Goal: Information Seeking & Learning: Learn about a topic

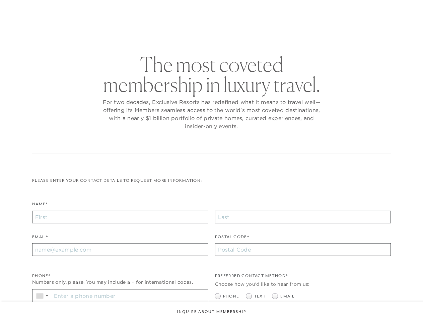
checkbox input "false"
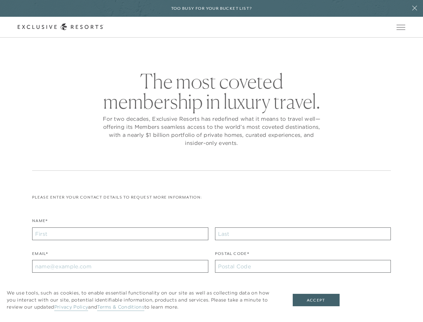
click at [211, 161] on div "The most coveted membership in luxury travel. For two decades, Exclusive Resort…" at bounding box center [211, 121] width 359 height 100
click at [211, 8] on h6 "Too busy for your bucket list?" at bounding box center [211, 8] width 81 height 6
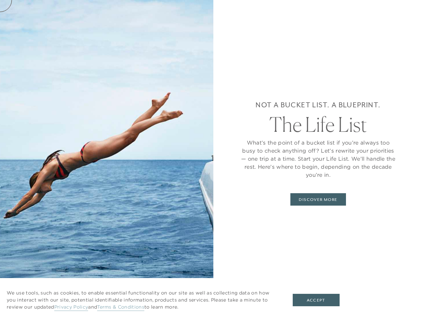
click at [415, 8] on icon at bounding box center [415, 8] width 5 height 5
click at [403, 27] on div "Not a bucket list. A blueprint. The Life List What’s the point of a bucket list…" at bounding box center [318, 161] width 210 height 322
click at [403, 48] on div "Not a bucket list. A blueprint. The Life List What’s the point of a bucket list…" at bounding box center [318, 161] width 210 height 322
click at [321, 300] on button "Accept" at bounding box center [316, 300] width 47 height 13
